Goal: Task Accomplishment & Management: Complete application form

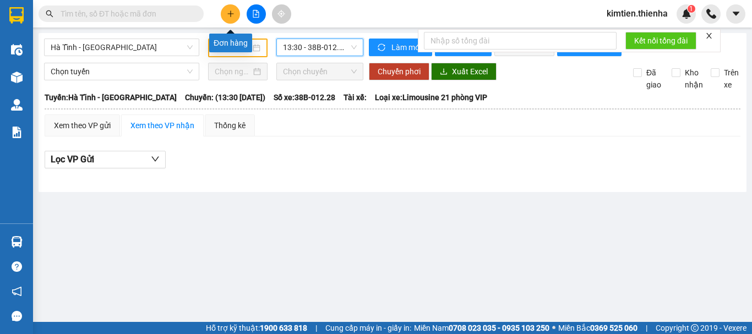
click at [232, 12] on icon "plus" at bounding box center [231, 14] width 8 height 8
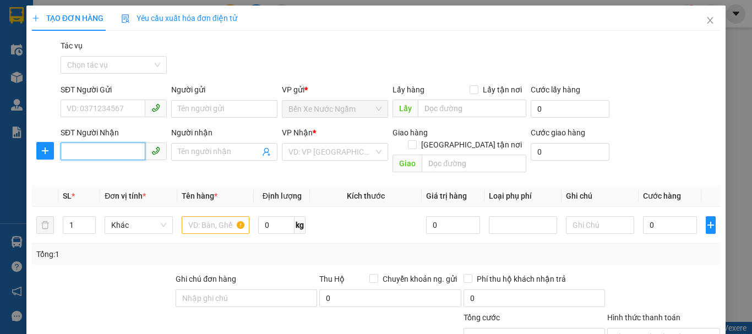
click at [125, 156] on input "SĐT Người Nhận" at bounding box center [103, 151] width 85 height 18
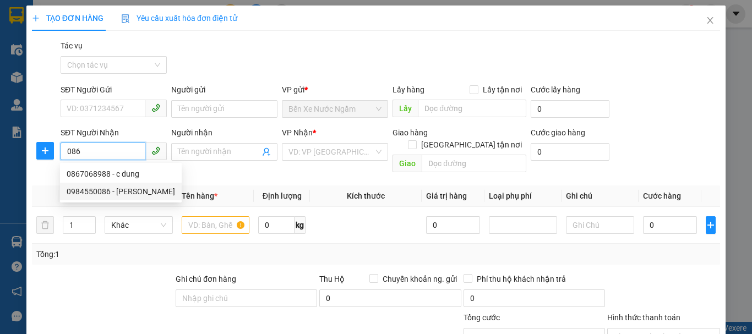
click at [109, 189] on div "0984550086 - [PERSON_NAME]" at bounding box center [121, 191] width 108 height 12
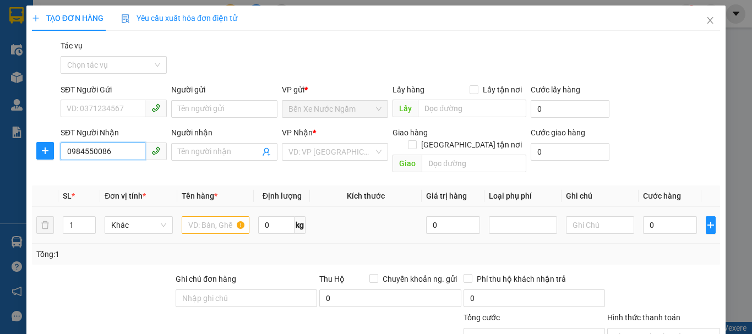
type input "0984550086"
click at [201, 217] on input "text" at bounding box center [216, 225] width 68 height 18
type input "[PERSON_NAME]"
type input "hồng lĩnh"
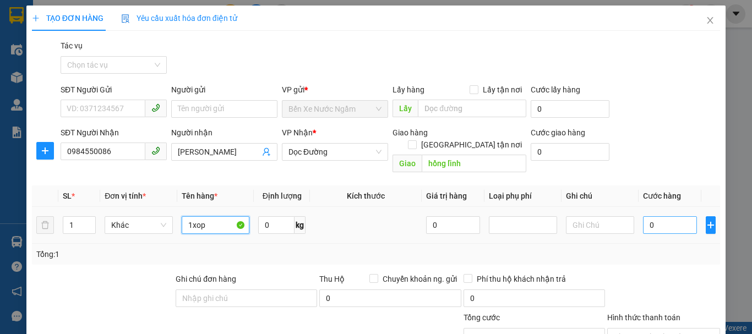
type input "1xop"
drag, startPoint x: 642, startPoint y: 211, endPoint x: 633, endPoint y: 211, distance: 8.8
click at [643, 216] on input "0" at bounding box center [670, 225] width 54 height 18
type input "5"
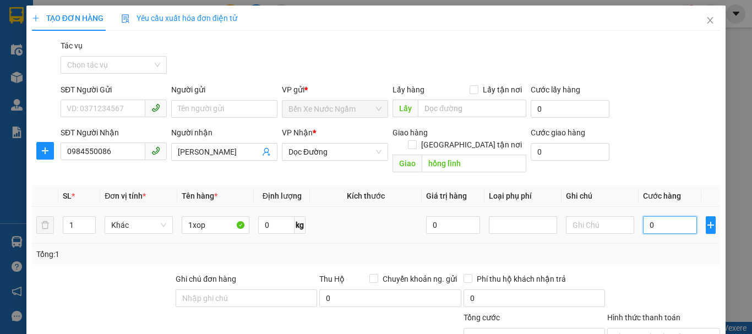
type input "5"
type input "50"
type input "500"
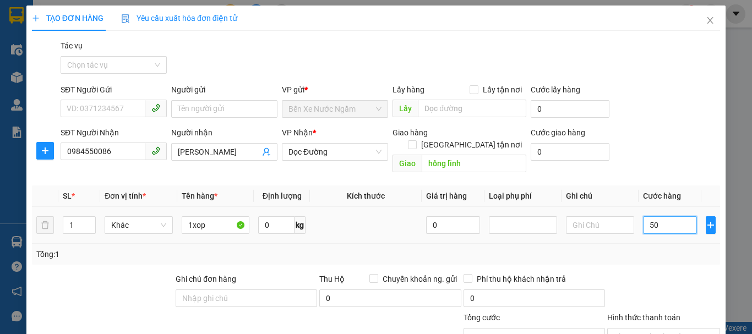
type input "500"
type input "5.000"
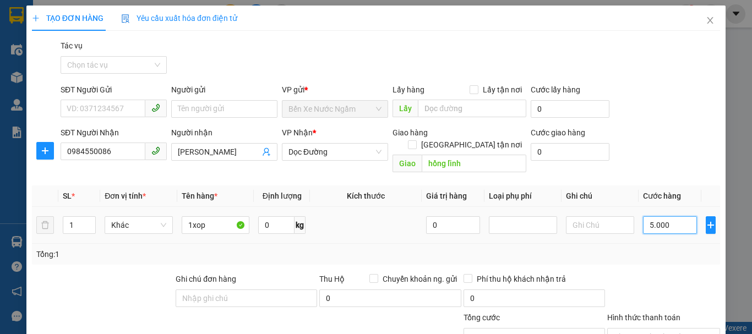
type input "50.000"
type input "500.000"
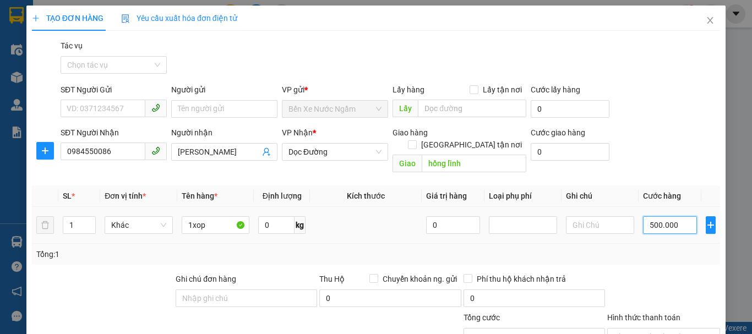
type input "500.000"
type input "50.000"
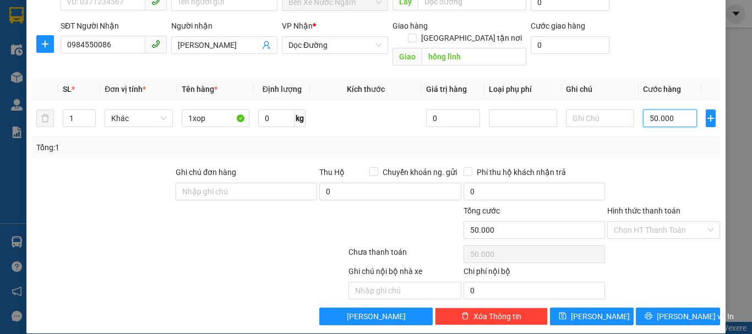
scroll to position [107, 0]
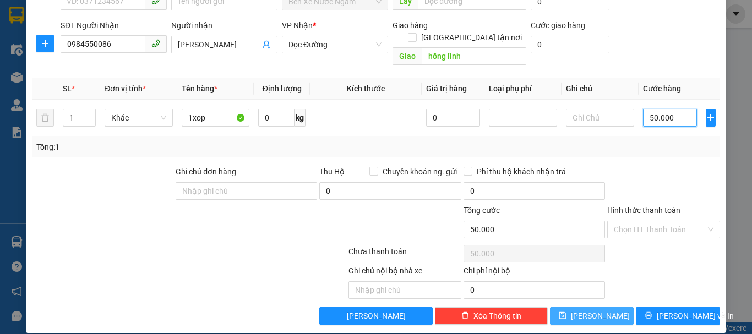
type input "50.000"
drag, startPoint x: 577, startPoint y: 306, endPoint x: 546, endPoint y: 306, distance: 30.8
click at [566, 312] on icon "save" at bounding box center [561, 315] width 7 height 7
type input "0"
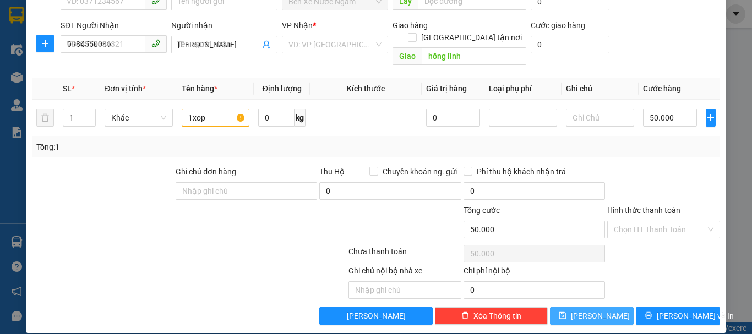
type input "0"
